Goal: Check status

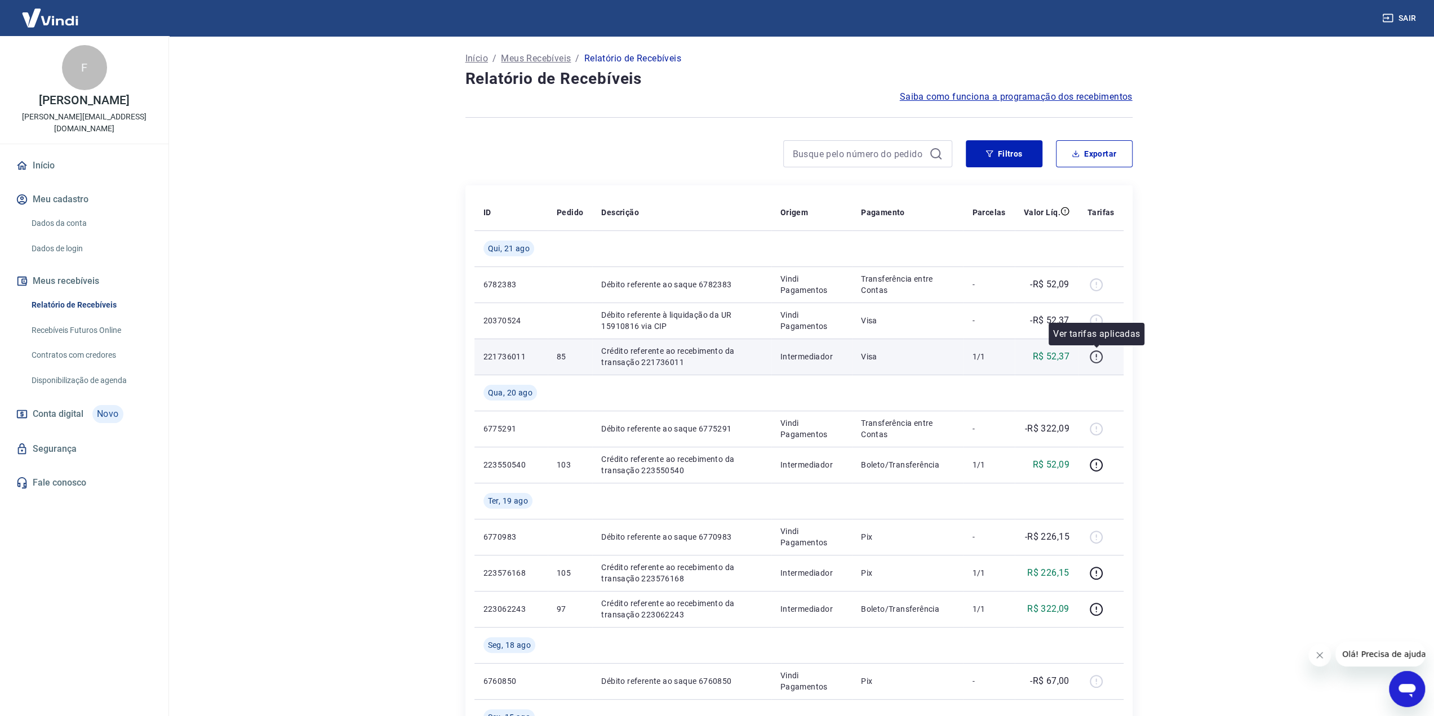
click at [1096, 357] on icon "button" at bounding box center [1096, 357] width 14 height 14
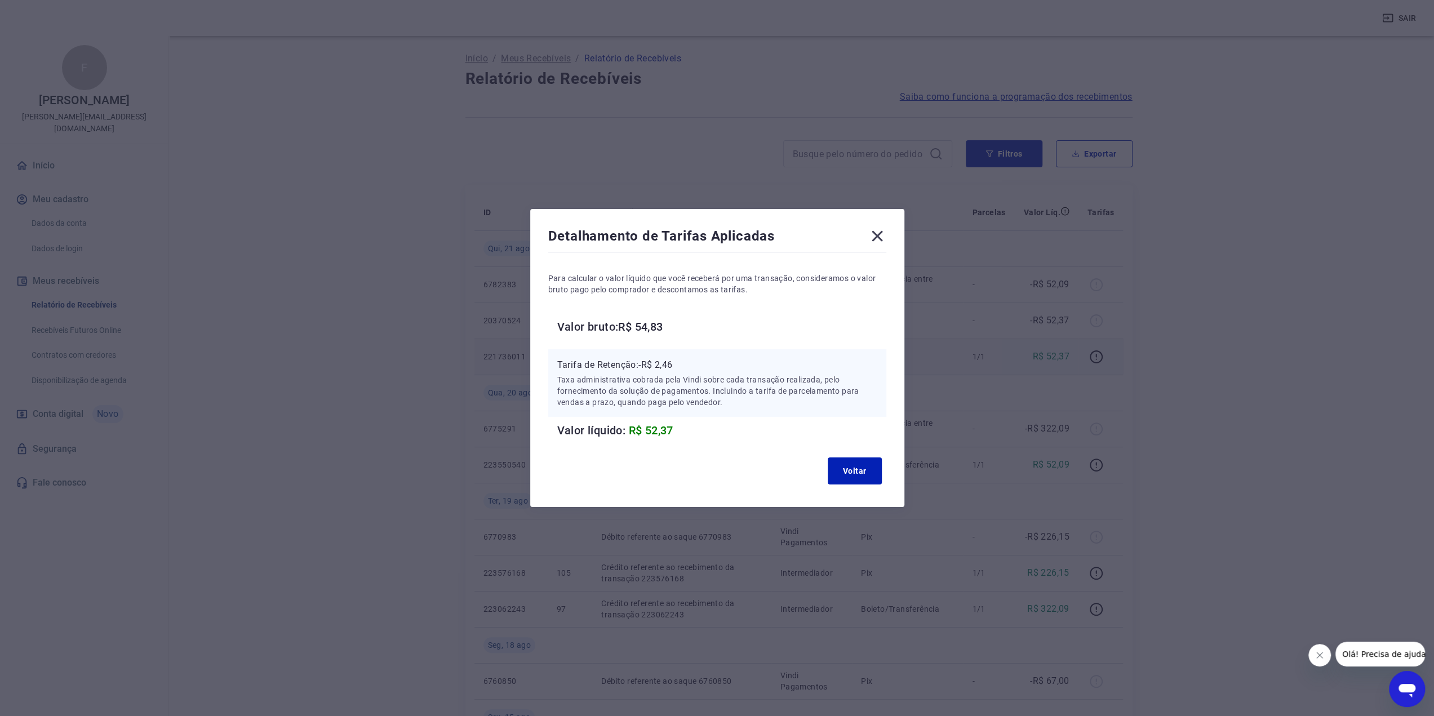
click at [883, 236] on icon at bounding box center [878, 236] width 18 height 18
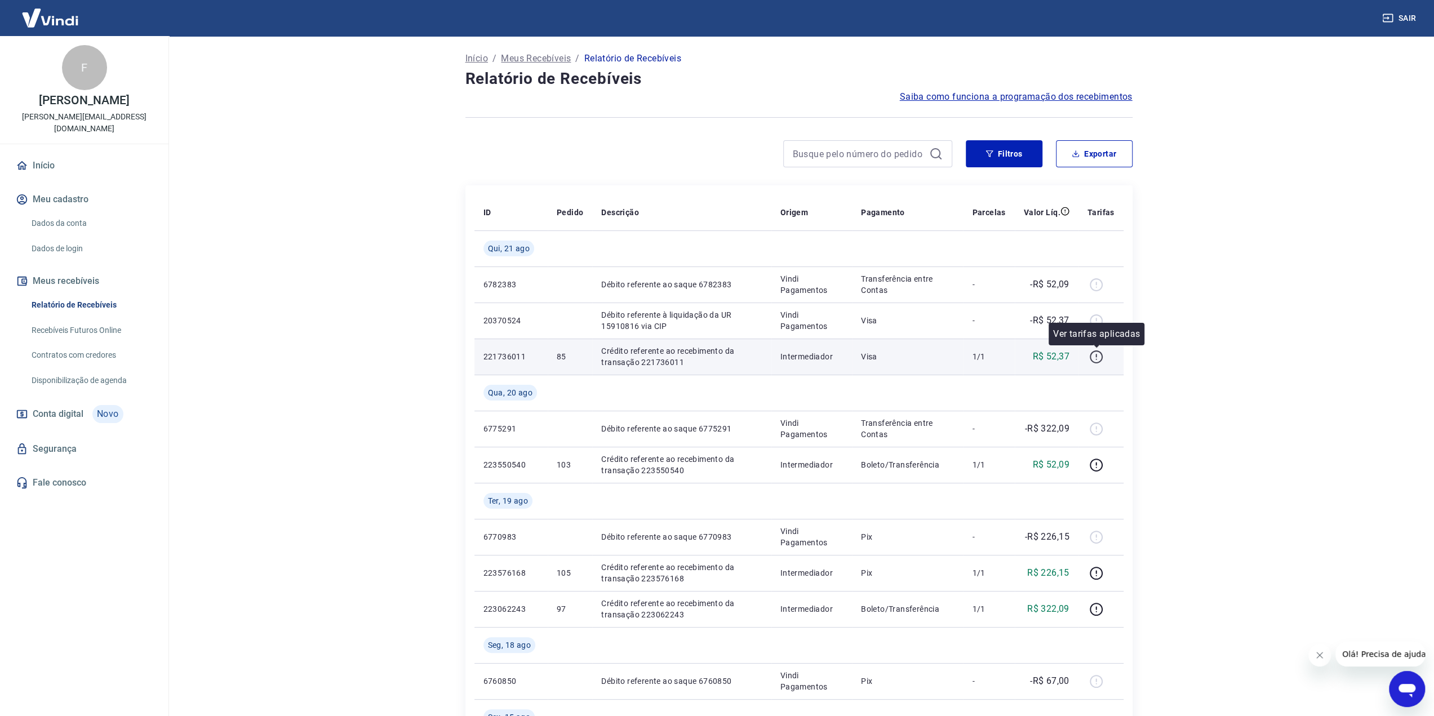
click at [1099, 357] on icon "button" at bounding box center [1096, 357] width 14 height 14
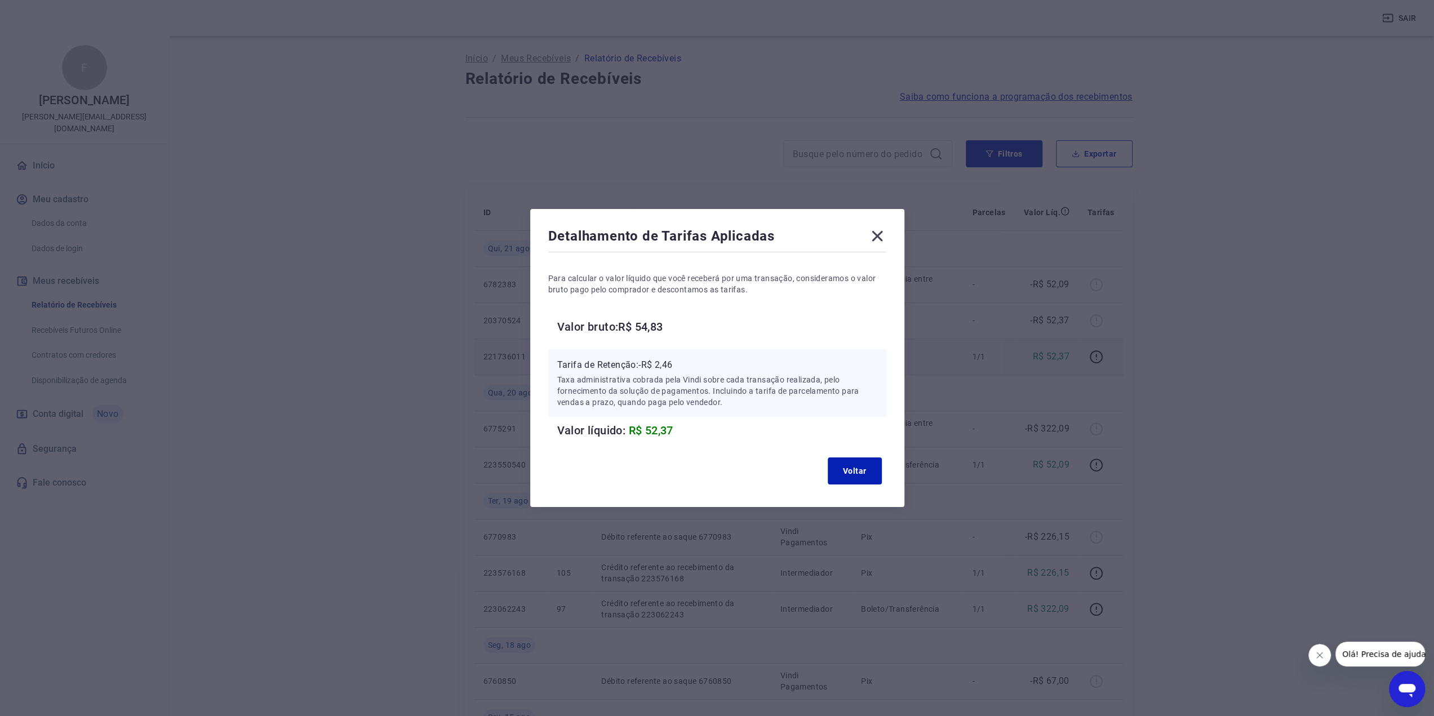
click at [887, 229] on icon at bounding box center [878, 236] width 18 height 18
